Goal: Task Accomplishment & Management: Use online tool/utility

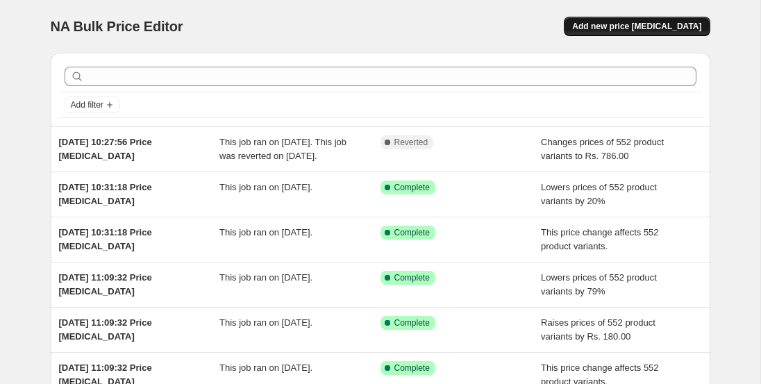
click at [603, 24] on span "Add new price [MEDICAL_DATA]" at bounding box center [636, 26] width 129 height 11
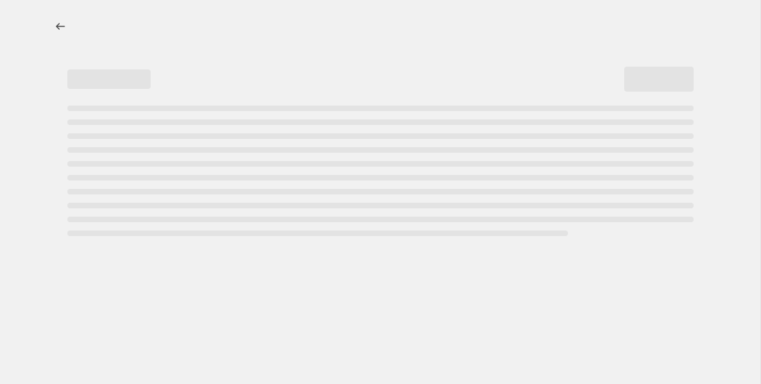
select select "percentage"
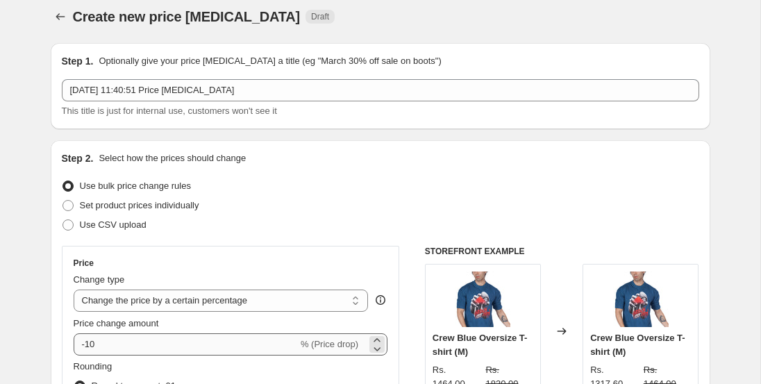
scroll to position [247, 0]
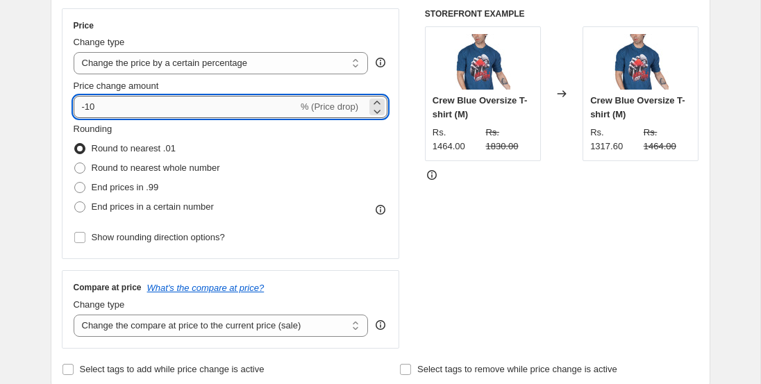
click at [149, 104] on input "-10" at bounding box center [186, 107] width 224 height 22
type input "-1"
type input "-50"
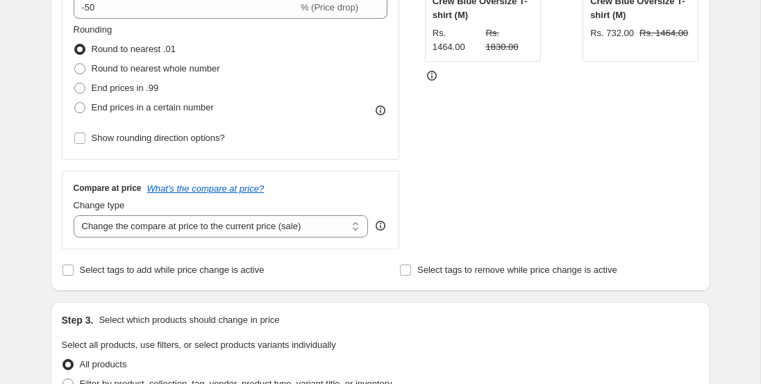
scroll to position [347, 0]
click at [52, 210] on div "Step 2. Select how the prices should change Use bulk price change rules Set pro…" at bounding box center [381, 46] width 660 height 487
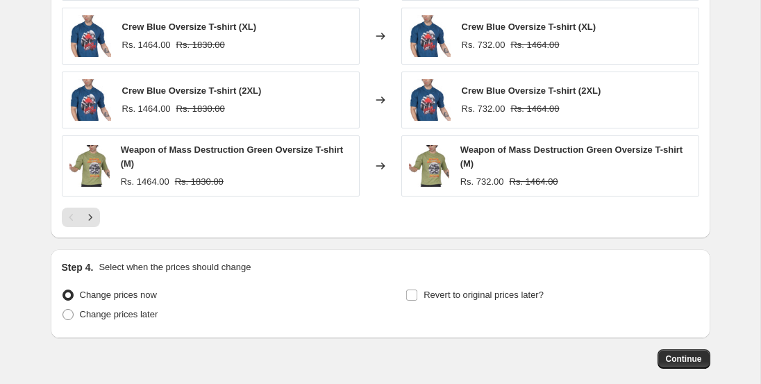
scroll to position [969, 0]
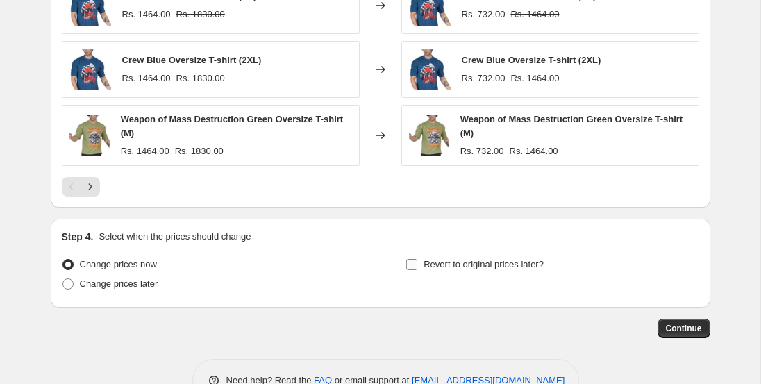
click at [422, 263] on label "Revert to original prices later?" at bounding box center [475, 264] width 138 height 19
click at [417, 263] on input "Revert to original prices later?" at bounding box center [411, 264] width 11 height 11
checkbox input "true"
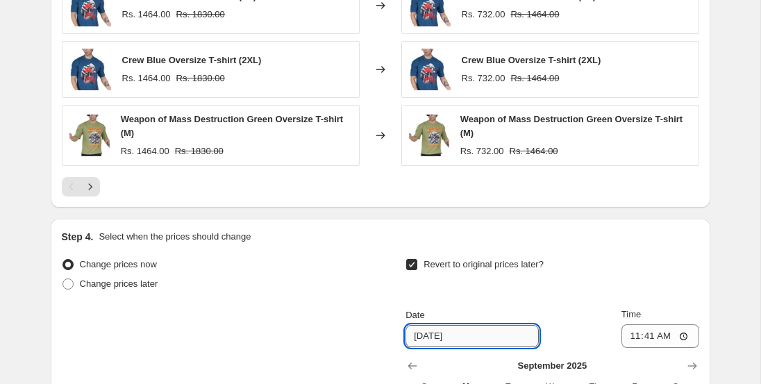
click at [457, 340] on input "[DATE]" at bounding box center [472, 336] width 133 height 22
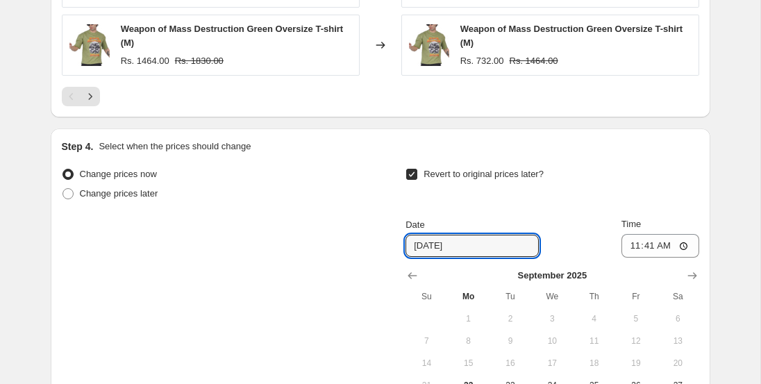
scroll to position [1235, 0]
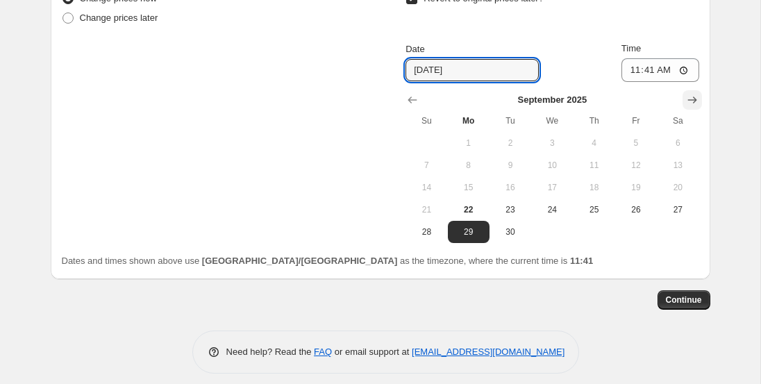
click at [690, 95] on icon "Show next month, October 2025" at bounding box center [692, 100] width 14 height 14
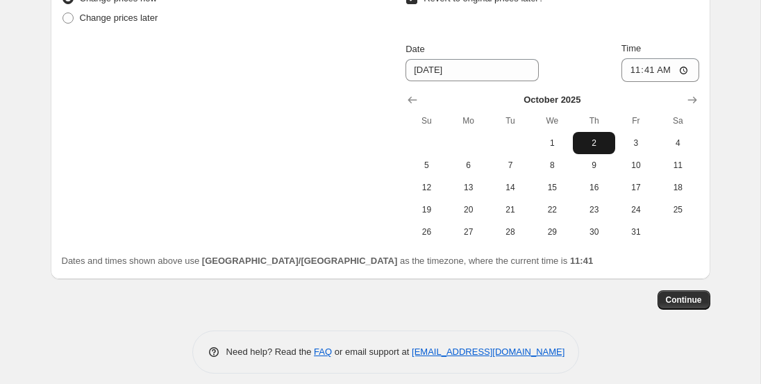
click at [597, 140] on span "2" at bounding box center [593, 142] width 31 height 11
type input "[DATE]"
click at [662, 303] on button "Continue" at bounding box center [684, 299] width 53 height 19
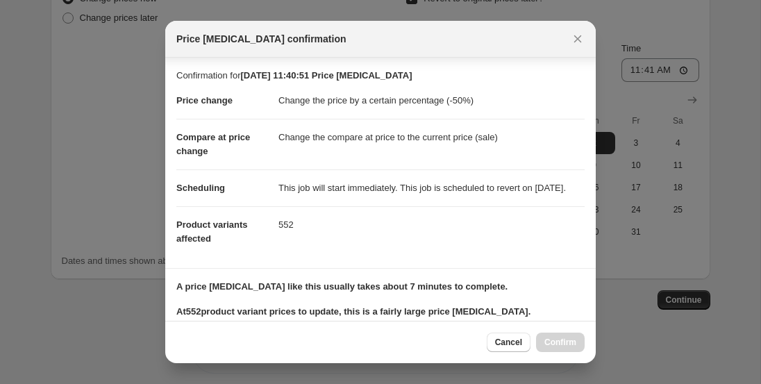
scroll to position [204, 0]
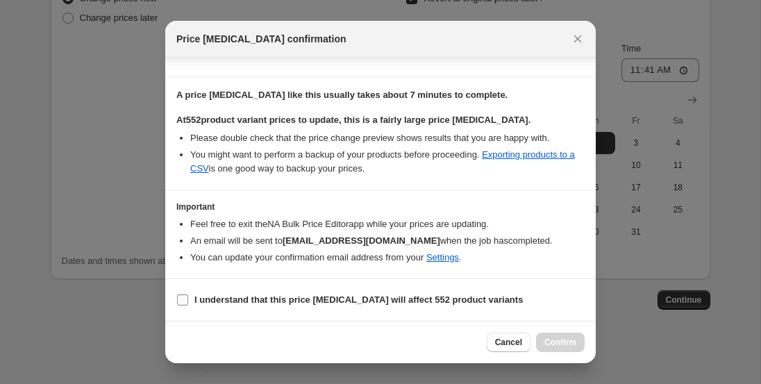
click at [234, 308] on label "I understand that this price [MEDICAL_DATA] will affect 552 product variants" at bounding box center [349, 299] width 346 height 19
click at [188, 306] on input "I understand that this price [MEDICAL_DATA] will affect 552 product variants" at bounding box center [182, 299] width 11 height 11
checkbox input "true"
click at [555, 344] on span "Confirm" at bounding box center [560, 342] width 32 height 11
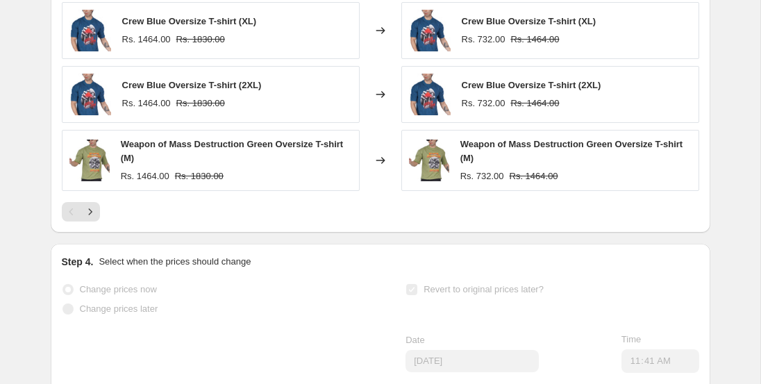
scroll to position [1020, 0]
